Goal: Task Accomplishment & Management: Manage account settings

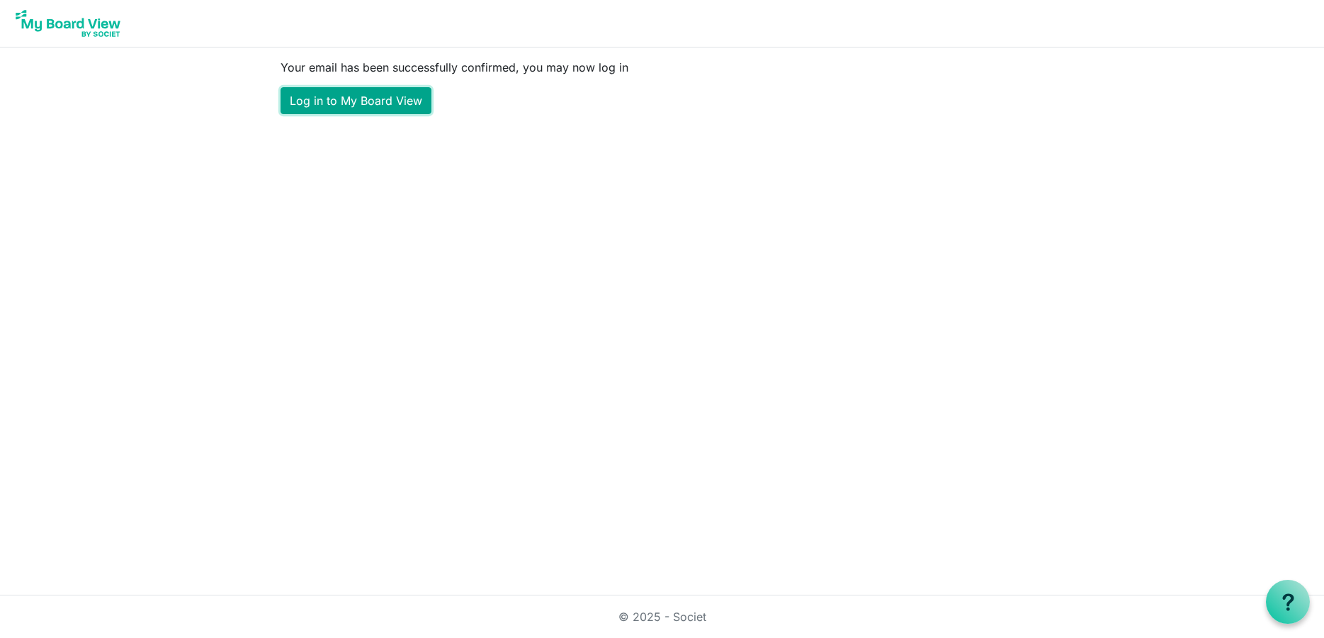
click at [401, 103] on link "Log in to My Board View" at bounding box center [356, 100] width 151 height 27
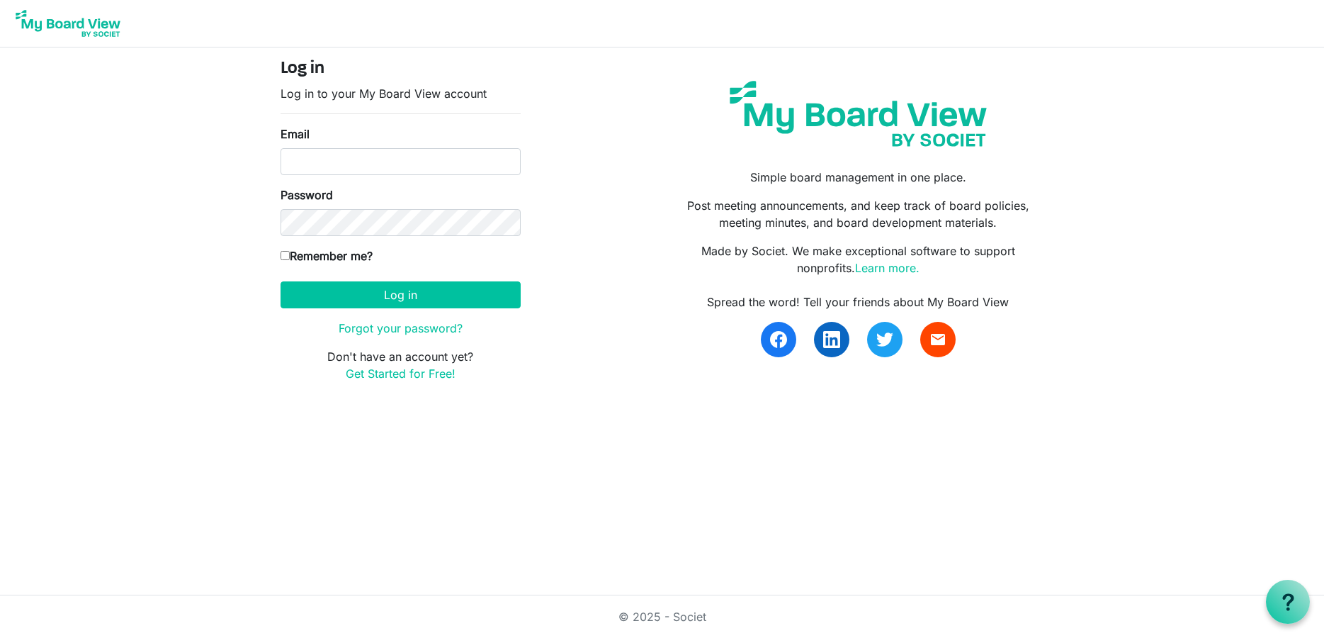
click at [889, 33] on nav at bounding box center [662, 23] width 1324 height 47
click at [599, 246] on div "Log in Log in to your My Board View account Email Password Remember me? [GEOGRA…" at bounding box center [662, 226] width 785 height 334
click at [483, 159] on input "Email" at bounding box center [401, 161] width 240 height 27
type input "jedd.moore@scouting.org"
click at [382, 298] on button "Log in" at bounding box center [401, 294] width 240 height 27
